Goal: Task Accomplishment & Management: Use online tool/utility

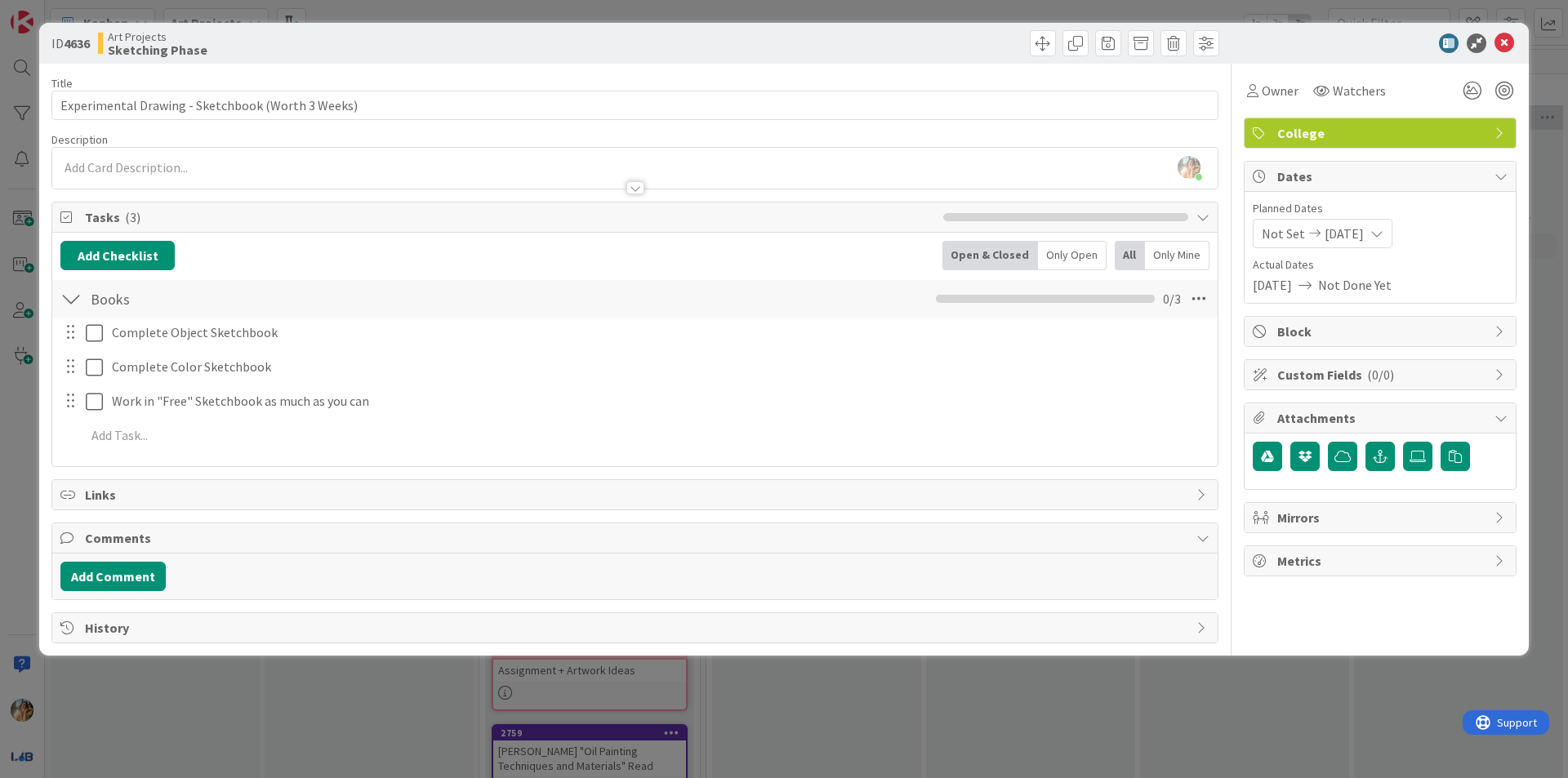
scroll to position [0, 228]
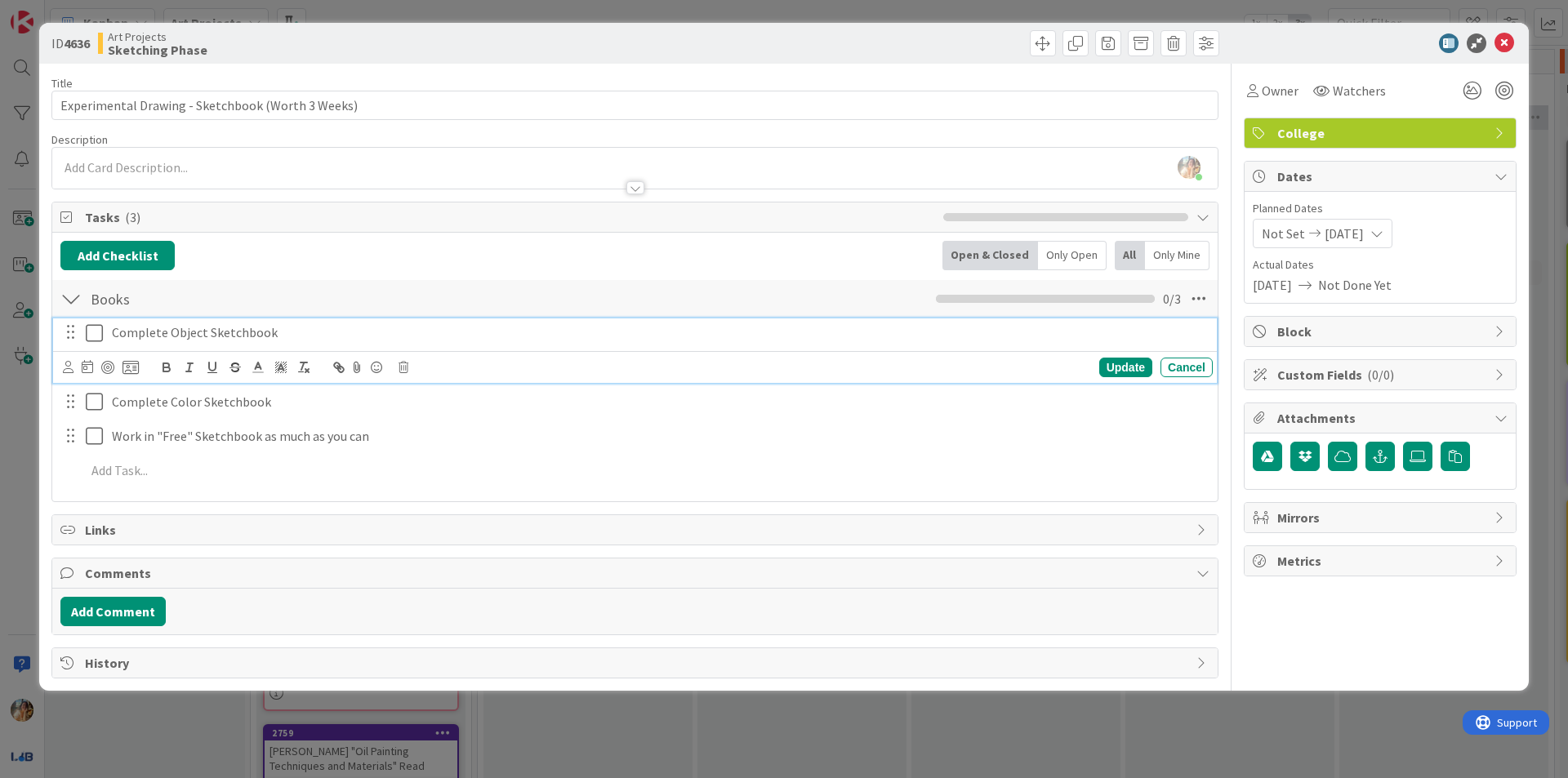
click at [284, 335] on p "Complete Object Sketchbook" at bounding box center [659, 332] width 1094 height 19
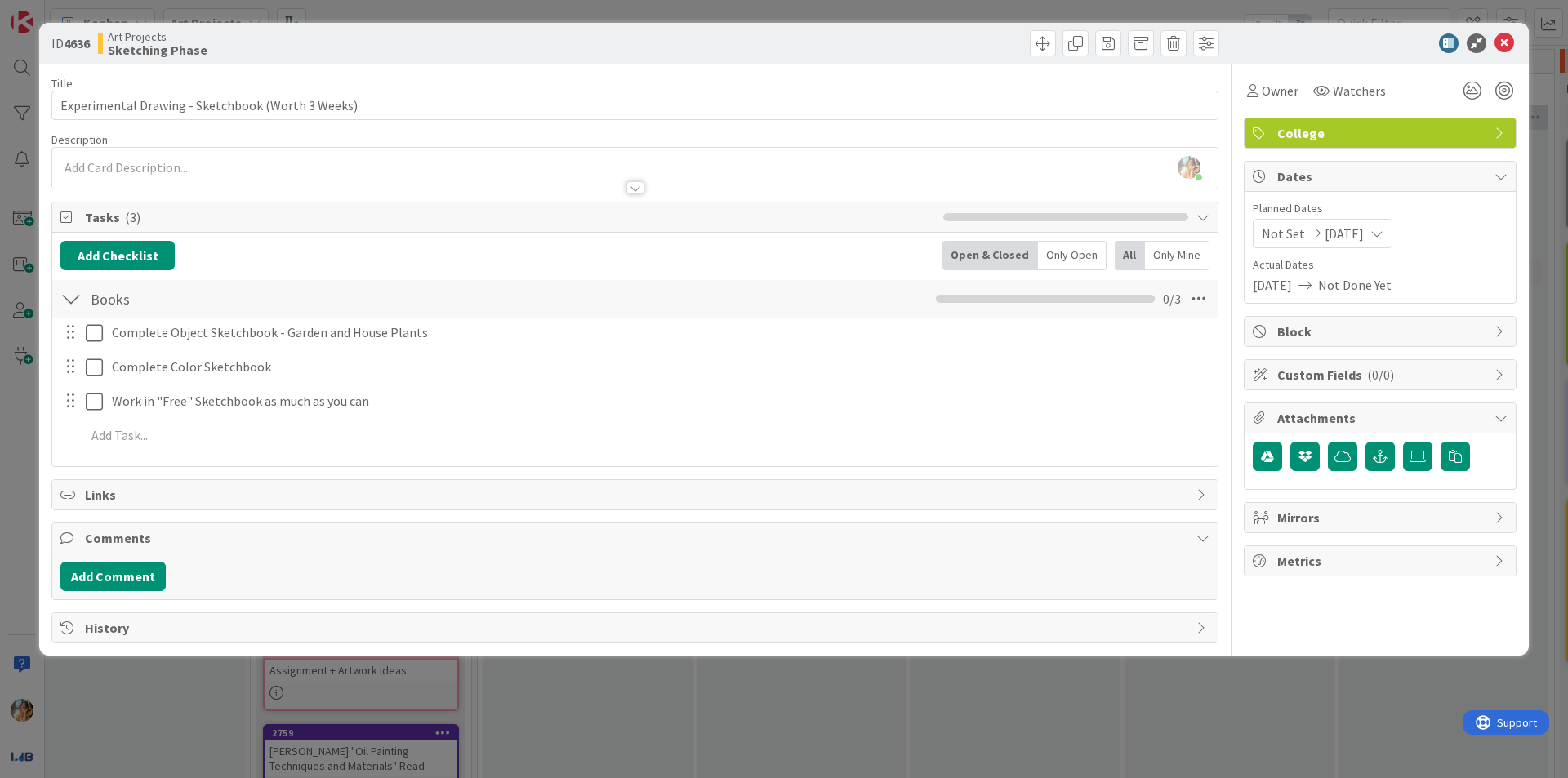
click at [670, 688] on div "ID 4636 Art Projects Sketching Phase Title 49 / 128 Experimental Drawing - Sket…" at bounding box center [784, 389] width 1568 height 778
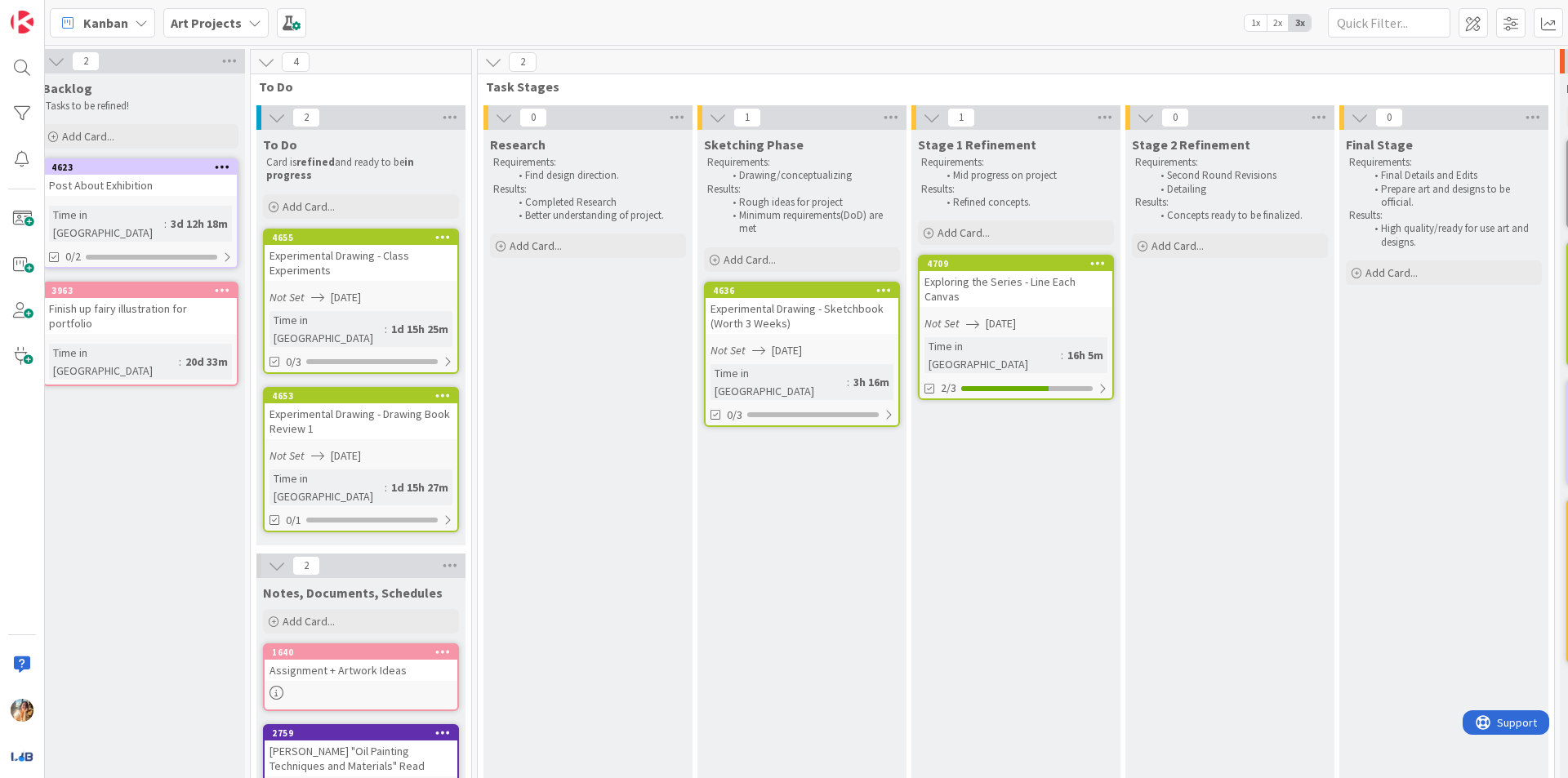
click at [998, 284] on div "Exploring the Series - Line Each Canvas" at bounding box center [1016, 289] width 193 height 36
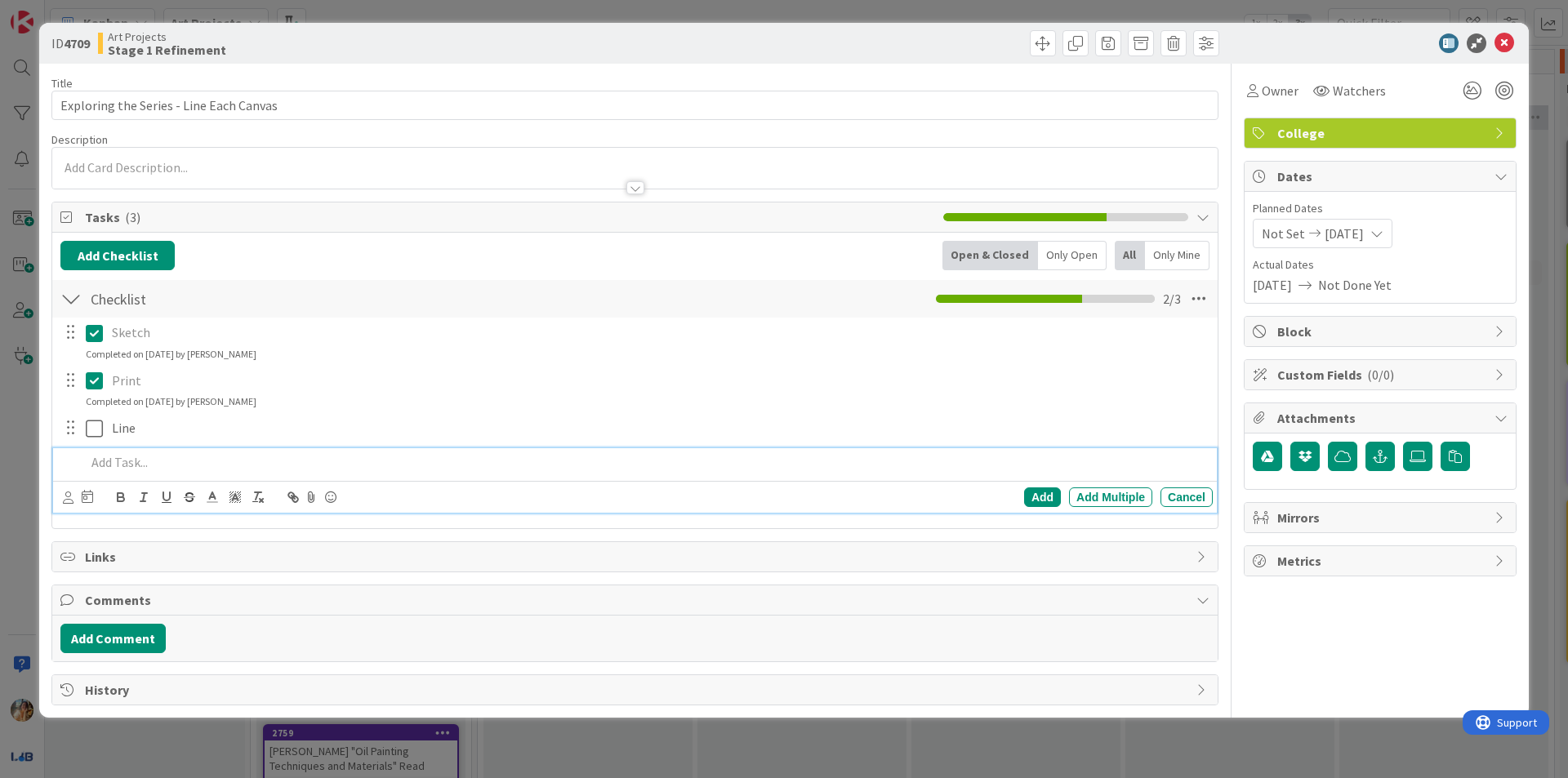
click at [142, 466] on p at bounding box center [645, 462] width 1120 height 19
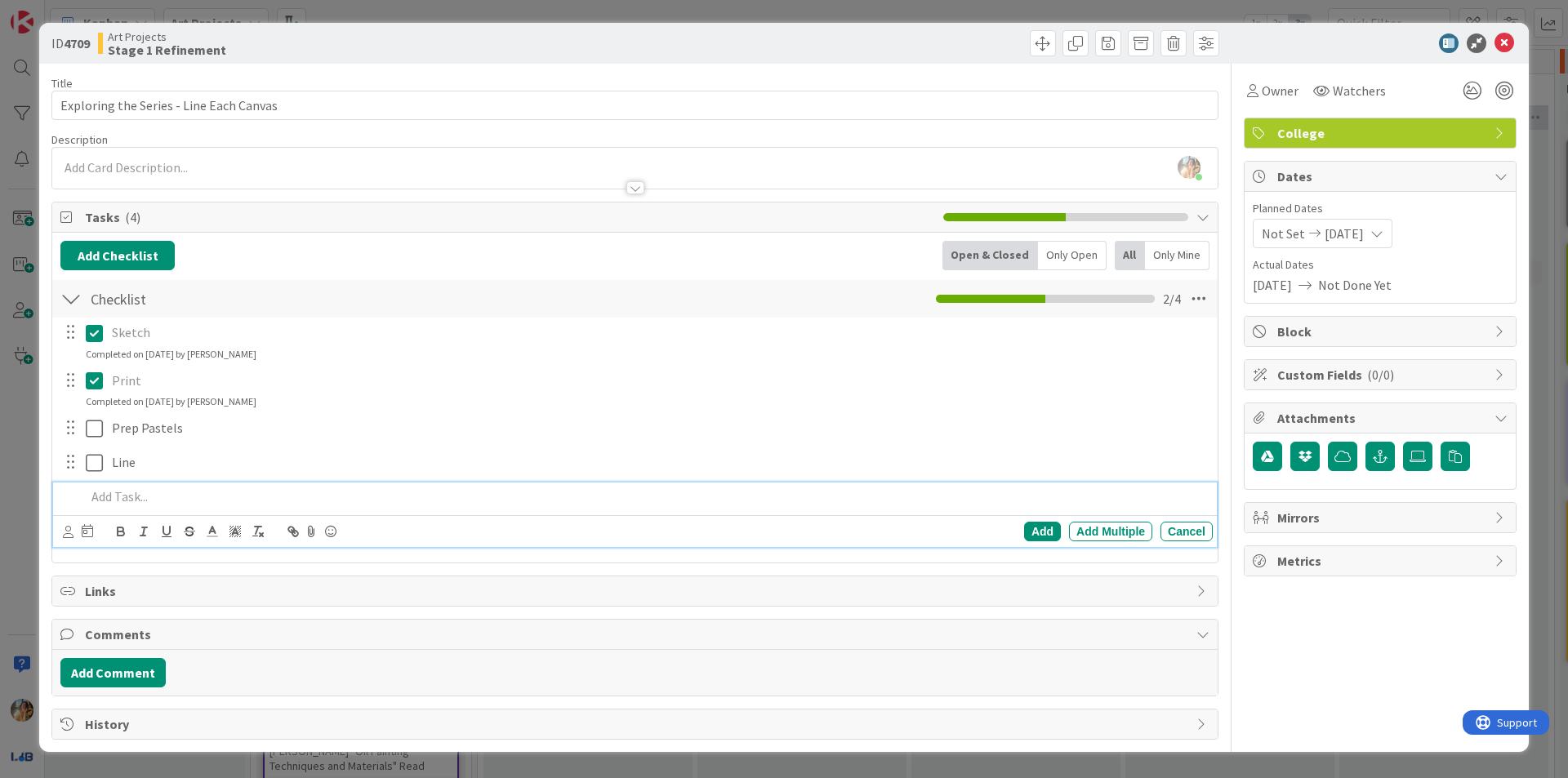
click at [14, 511] on div "ID 4709 Art Projects Stage 1 Refinement Title 39 / 128 Exploring the Series - L…" at bounding box center [784, 389] width 1568 height 778
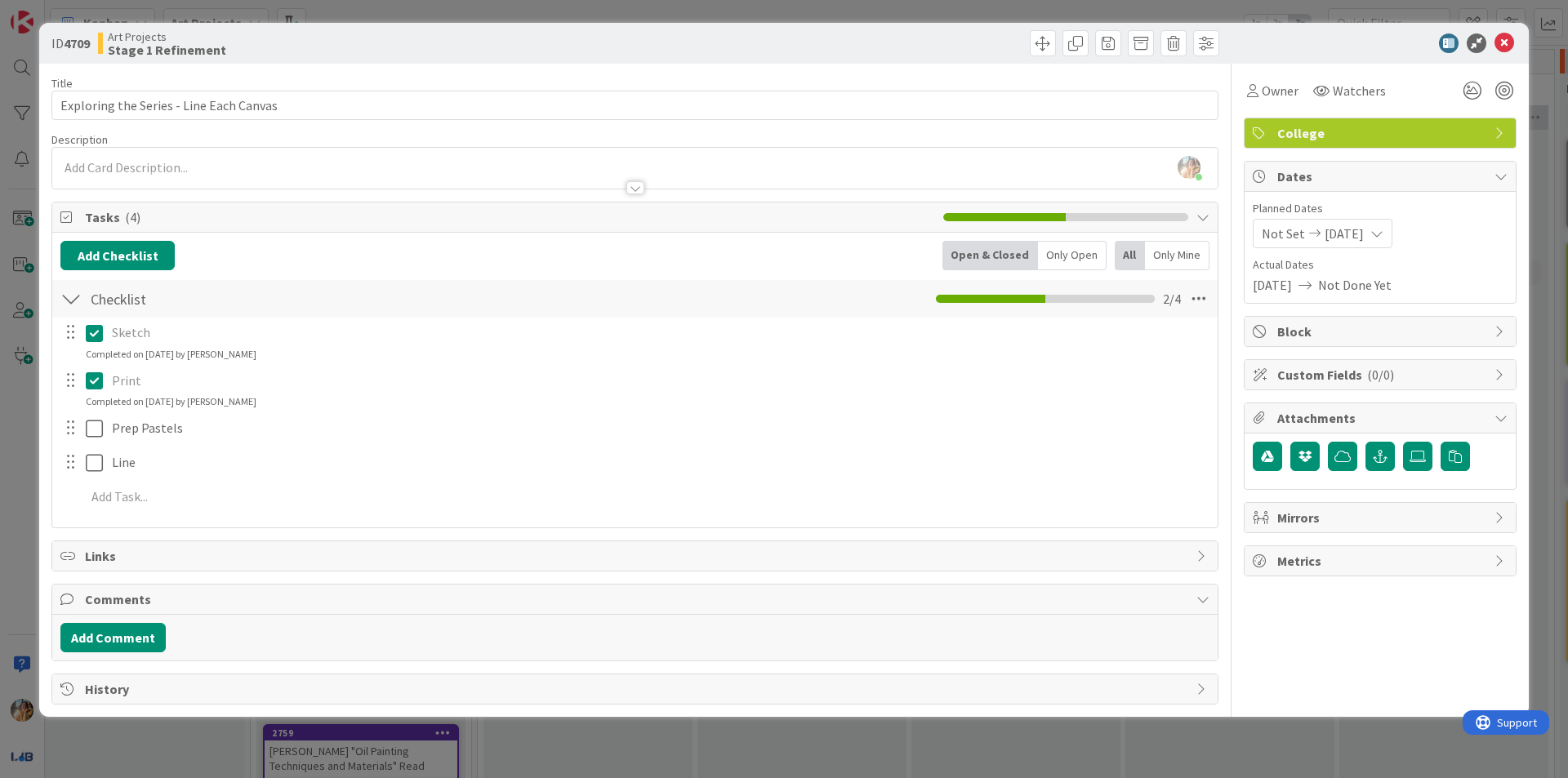
click at [22, 512] on div "ID 4709 Art Projects Stage 1 Refinement Title 39 / 128 Exploring the Series - L…" at bounding box center [784, 389] width 1568 height 778
